Goal: Transaction & Acquisition: Purchase product/service

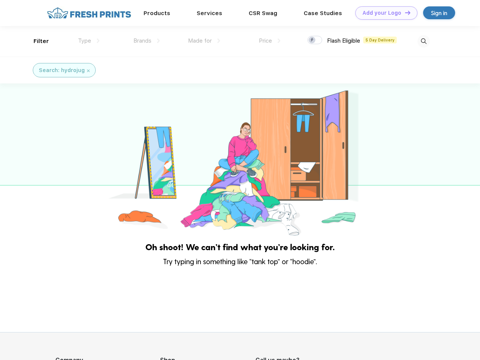
click at [384, 13] on link "Add your Logo Design Tool" at bounding box center [387, 12] width 62 height 13
click at [0, 0] on div "Design Tool" at bounding box center [0, 0] width 0 height 0
click at [405, 12] on link "Add your Logo Design Tool" at bounding box center [387, 12] width 62 height 13
click at [36, 41] on div "Filter" at bounding box center [41, 41] width 15 height 9
click at [89, 41] on span "Type" at bounding box center [84, 40] width 13 height 7
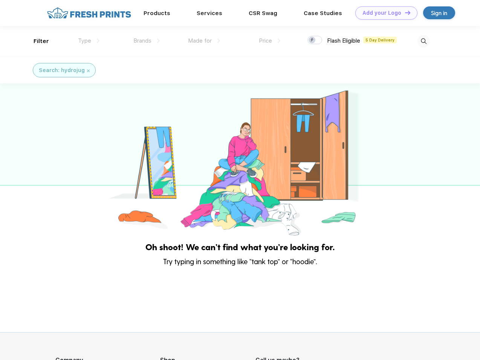
click at [147, 41] on span "Brands" at bounding box center [142, 40] width 18 height 7
click at [204, 41] on span "Made for" at bounding box center [200, 40] width 24 height 7
click at [270, 41] on span "Price" at bounding box center [265, 40] width 13 height 7
click at [315, 40] on div at bounding box center [315, 40] width 15 height 8
click at [313, 40] on input "checkbox" at bounding box center [310, 37] width 5 height 5
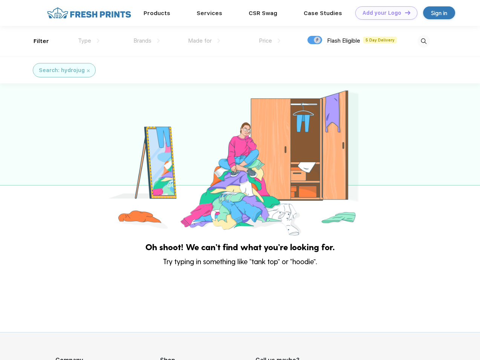
click at [424, 41] on img at bounding box center [424, 41] width 12 height 12
